Goal: Task Accomplishment & Management: Use online tool/utility

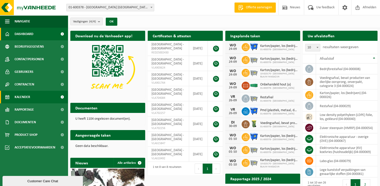
click at [29, 97] on span "Kalender" at bounding box center [23, 97] width 16 height 13
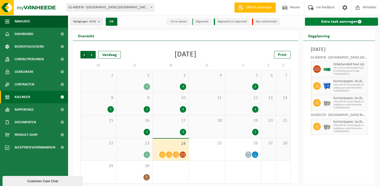
click at [326, 22] on link "Extra taak aanvragen" at bounding box center [341, 22] width 73 height 8
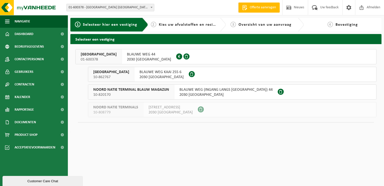
click at [78, 57] on div "NOORD NATIE TERMINAL NV 01-600378" at bounding box center [99, 56] width 46 height 15
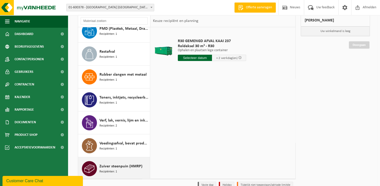
scroll to position [60, 0]
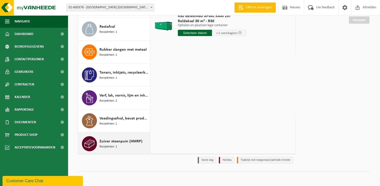
click at [119, 141] on span "Zuiver steenpuin (HMRP)" at bounding box center [121, 141] width 43 height 6
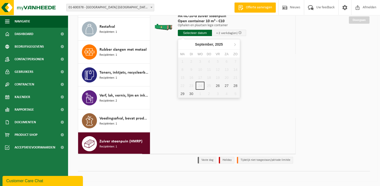
click at [197, 35] on input "text" at bounding box center [195, 33] width 34 height 6
click at [218, 86] on div "26" at bounding box center [217, 85] width 9 height 8
type input "Van 2025-09-26"
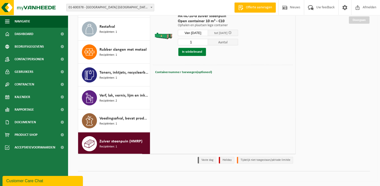
click at [194, 49] on button "In winkelmand" at bounding box center [193, 52] width 28 height 8
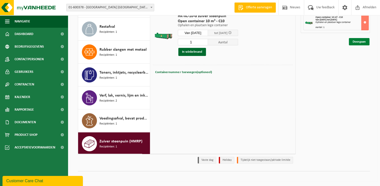
click at [355, 41] on link "Doorgaan" at bounding box center [359, 41] width 21 height 7
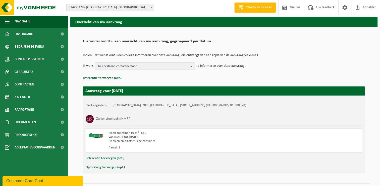
scroll to position [30, 0]
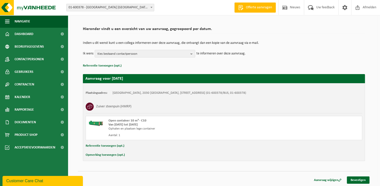
click at [360, 175] on div "Aanvraag wijzigen Bevestigen" at bounding box center [224, 173] width 292 height 5
click at [358, 180] on link "Bevestigen" at bounding box center [358, 179] width 23 height 7
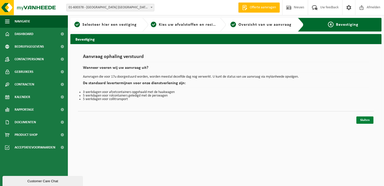
click at [363, 118] on link "Sluiten" at bounding box center [365, 119] width 17 height 7
